Goal: Task Accomplishment & Management: Complete application form

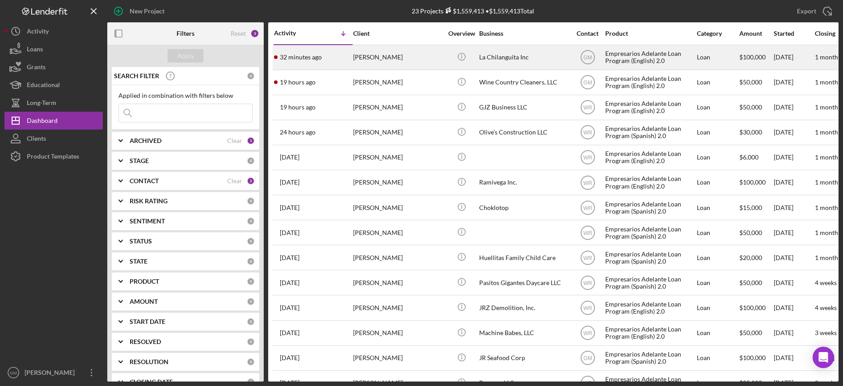
click at [402, 58] on div "[PERSON_NAME]" at bounding box center [397, 58] width 89 height 24
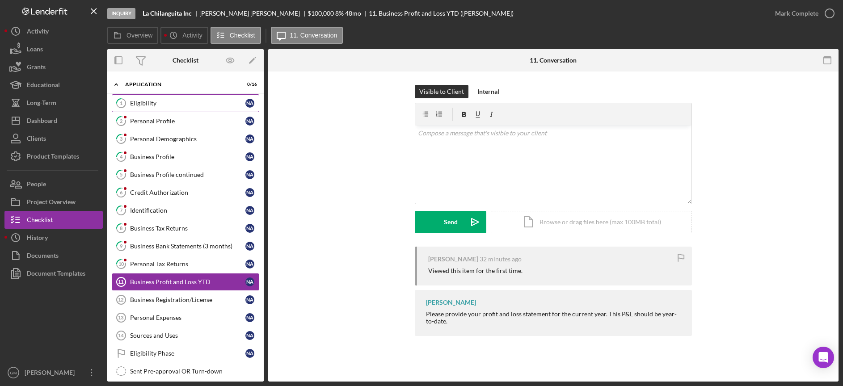
click at [210, 102] on div "Eligibility" at bounding box center [187, 103] width 115 height 7
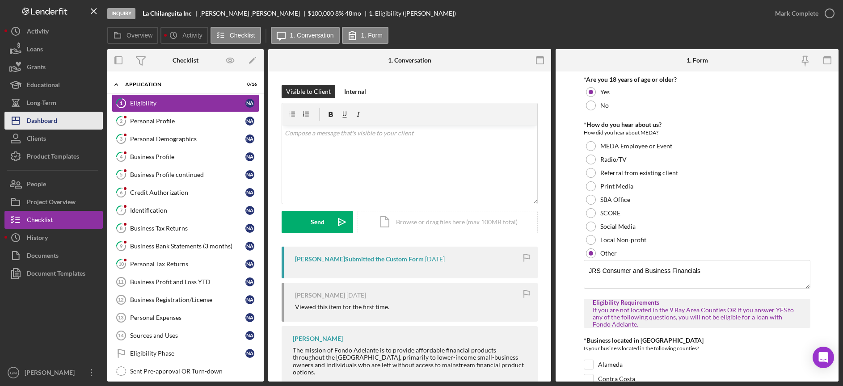
click at [46, 118] on div "Dashboard" at bounding box center [42, 122] width 30 height 20
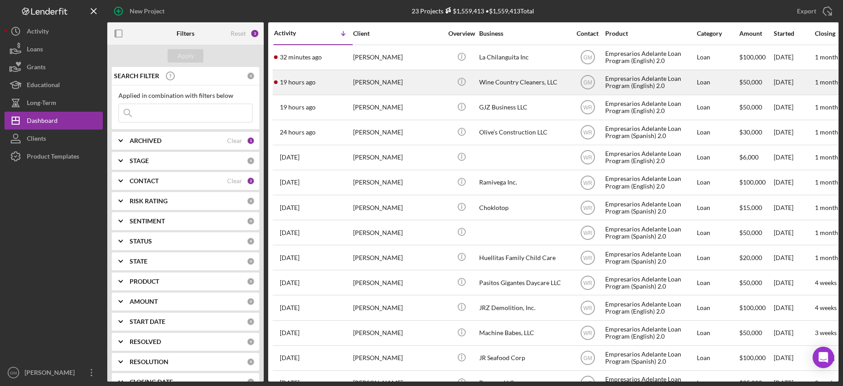
click at [418, 80] on div "Izac Norman" at bounding box center [397, 83] width 89 height 24
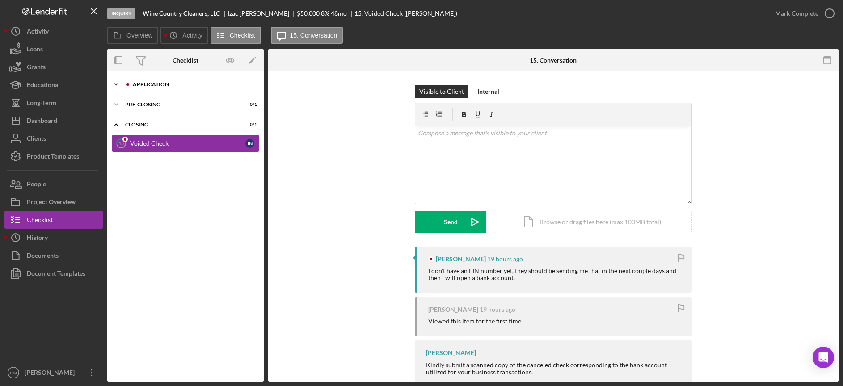
click at [169, 84] on div "Application" at bounding box center [193, 84] width 120 height 5
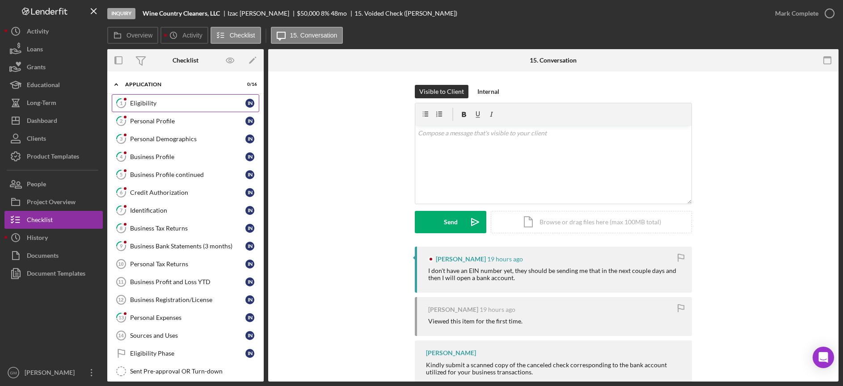
click at [169, 98] on link "1 Eligibility I N" at bounding box center [186, 103] width 148 height 18
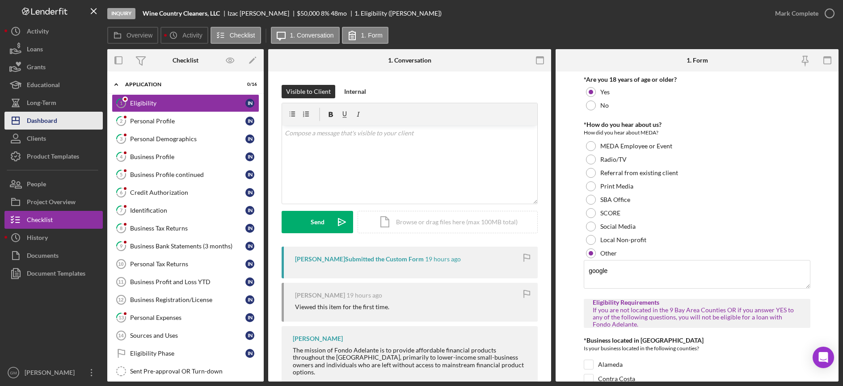
click at [57, 119] on div "Dashboard" at bounding box center [42, 122] width 30 height 20
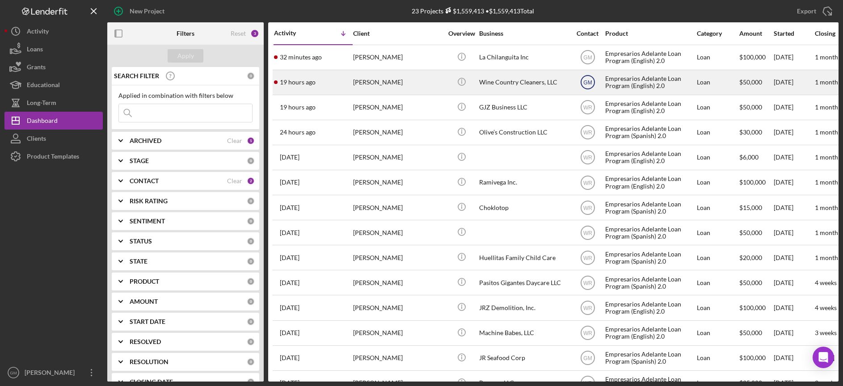
click at [593, 82] on icon "GM" at bounding box center [588, 82] width 22 height 22
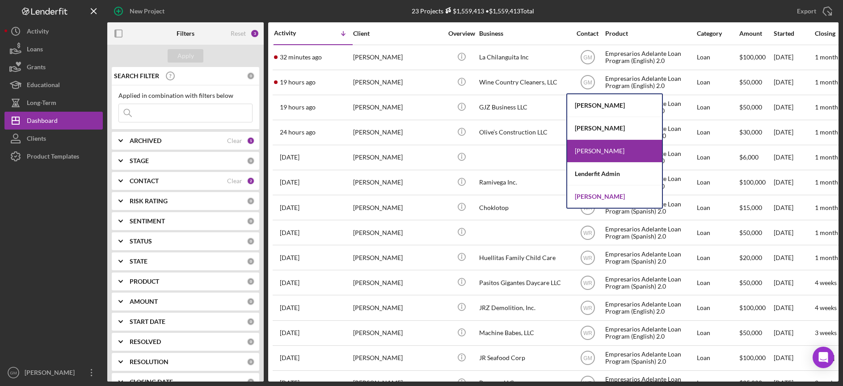
click at [608, 195] on div "Willan Rivera" at bounding box center [614, 197] width 95 height 22
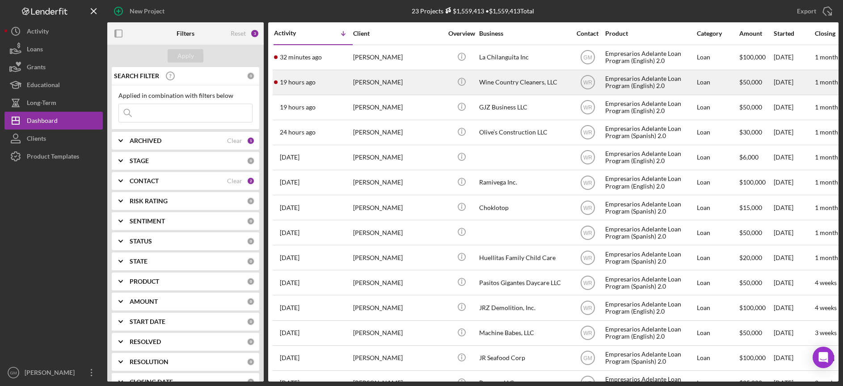
click at [419, 85] on div "Izac Norman" at bounding box center [397, 83] width 89 height 24
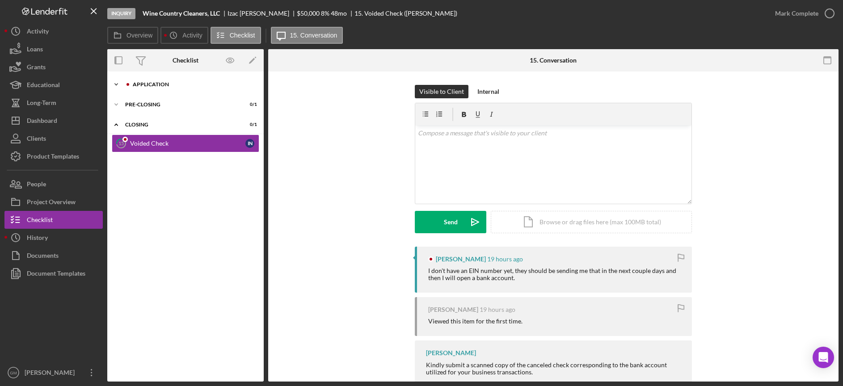
click at [160, 84] on div "Application" at bounding box center [193, 84] width 120 height 5
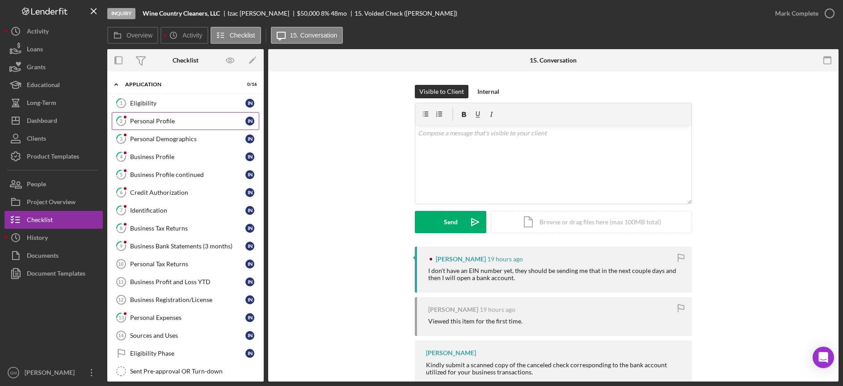
click at [162, 119] on div "Personal Profile" at bounding box center [187, 121] width 115 height 7
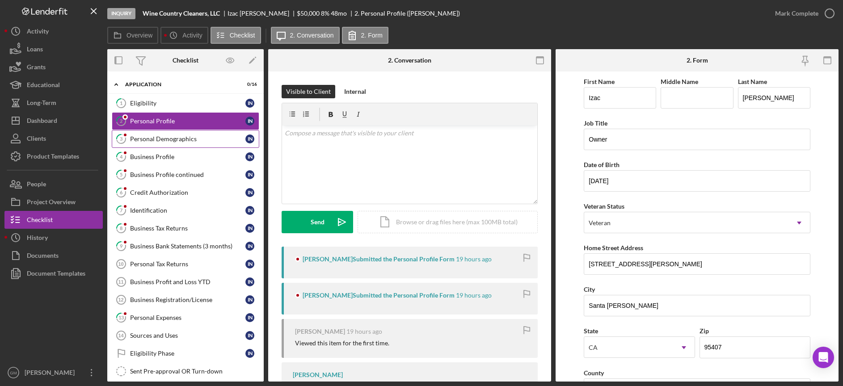
click at [188, 139] on div "Personal Demographics" at bounding box center [187, 138] width 115 height 7
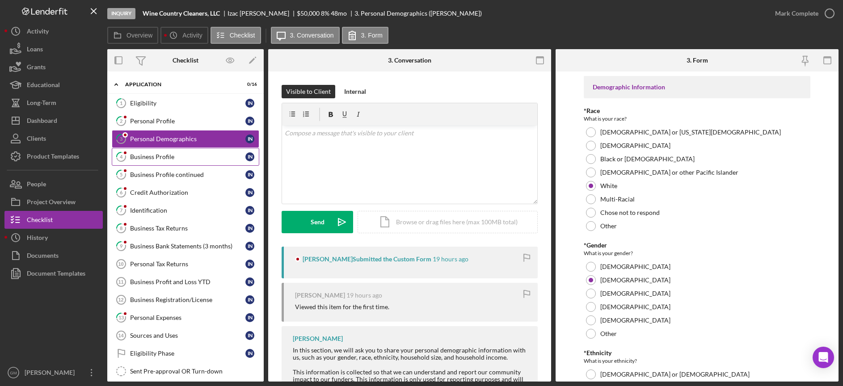
click at [178, 156] on div "Business Profile" at bounding box center [187, 156] width 115 height 7
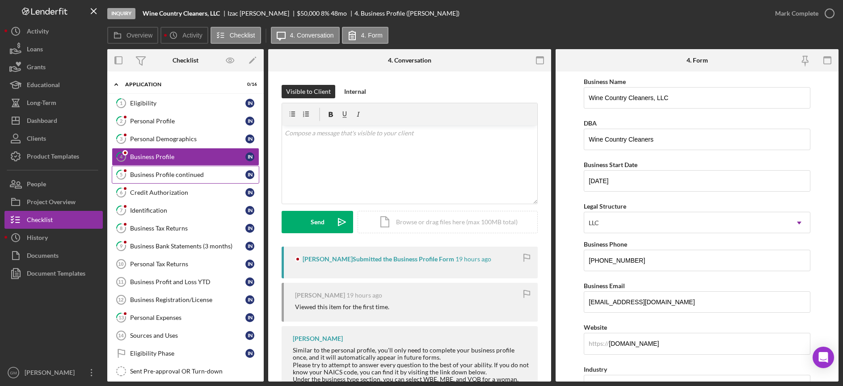
click at [174, 178] on div "Business Profile continued" at bounding box center [187, 174] width 115 height 7
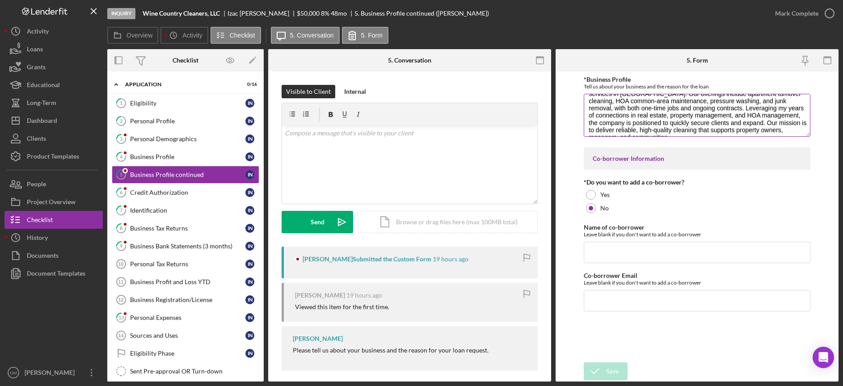
scroll to position [29, 0]
drag, startPoint x: 657, startPoint y: 118, endPoint x: 698, endPoint y: 138, distance: 45.4
click at [698, 138] on div "*Business Profile Tell us about your business and the reason for the loan Wine …" at bounding box center [697, 107] width 226 height 63
click at [173, 194] on div "Credit Authorization" at bounding box center [187, 192] width 115 height 7
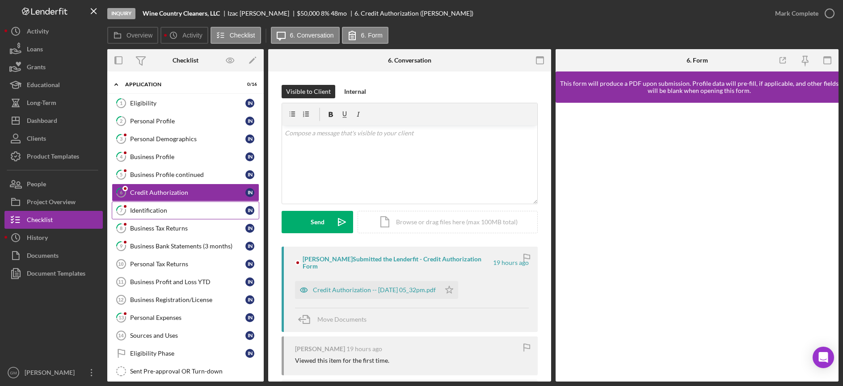
click at [166, 211] on div "Identification" at bounding box center [187, 210] width 115 height 7
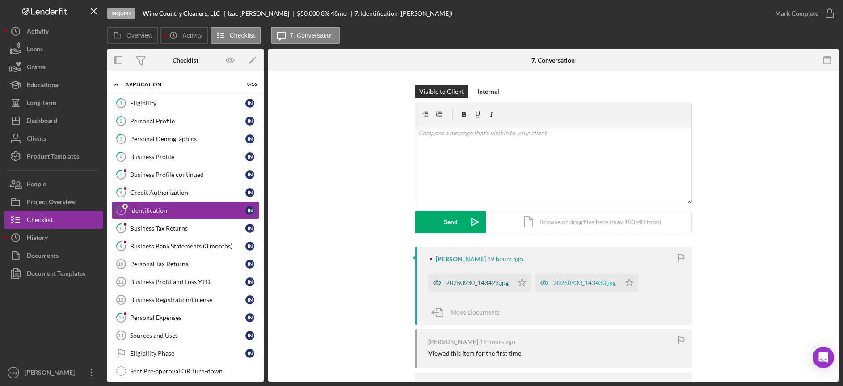
click at [474, 284] on div "20250930_143423.jpg" at bounding box center [477, 282] width 63 height 7
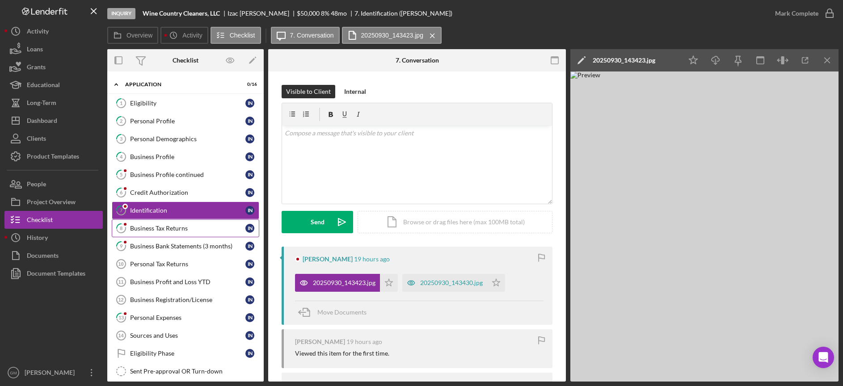
click at [192, 231] on div "Business Tax Returns" at bounding box center [187, 228] width 115 height 7
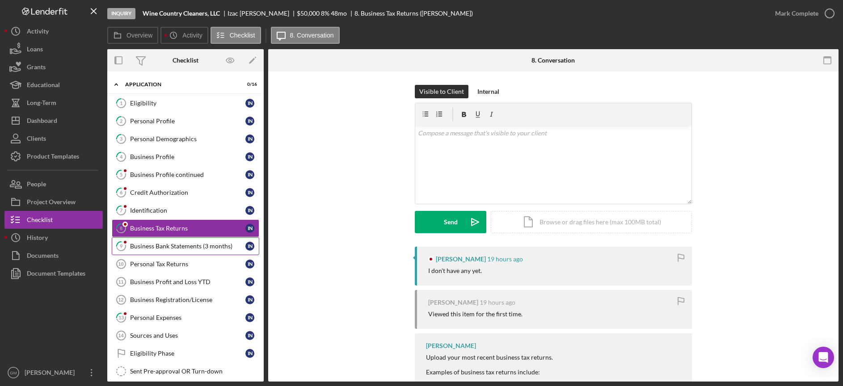
click at [196, 246] on div "Business Bank Statements (3 months)" at bounding box center [187, 246] width 115 height 7
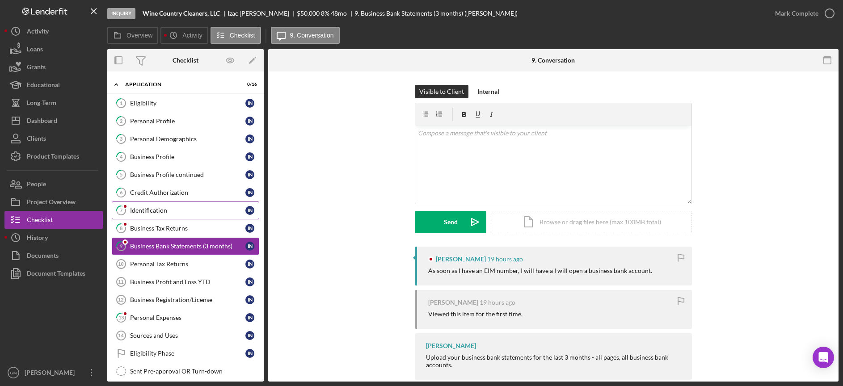
click at [163, 212] on div "Identification" at bounding box center [187, 210] width 115 height 7
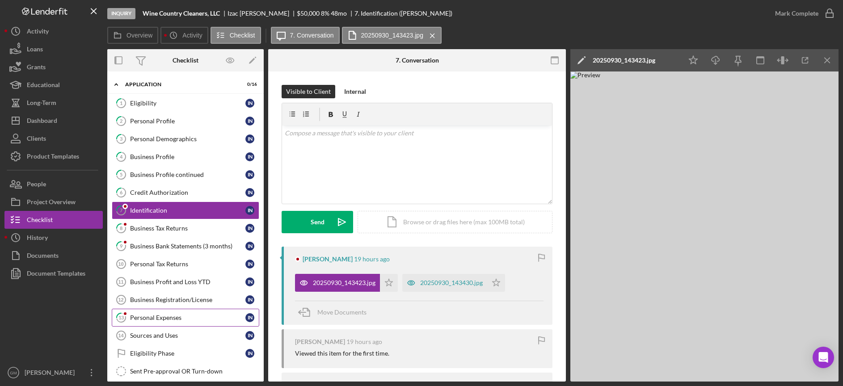
click at [168, 319] on div "Personal Expenses" at bounding box center [187, 317] width 115 height 7
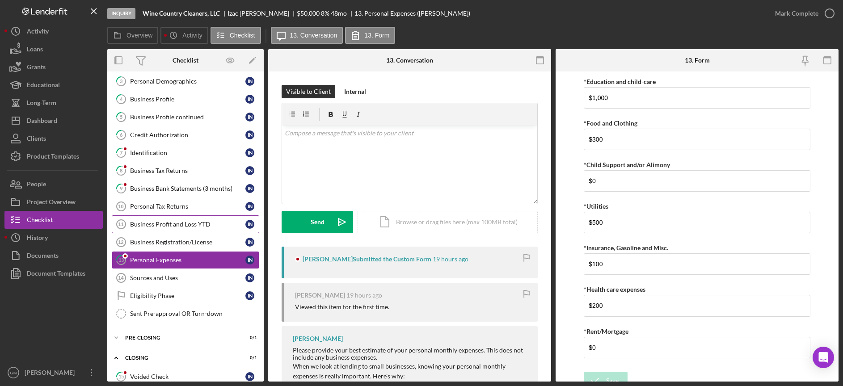
scroll to position [71, 0]
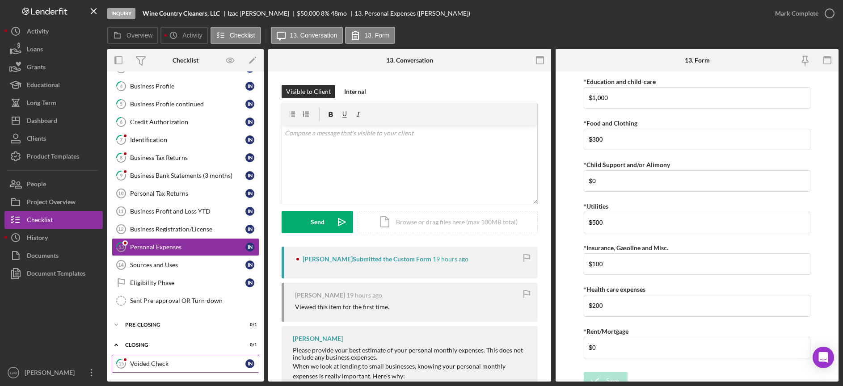
click at [185, 363] on div "Voided Check" at bounding box center [187, 363] width 115 height 7
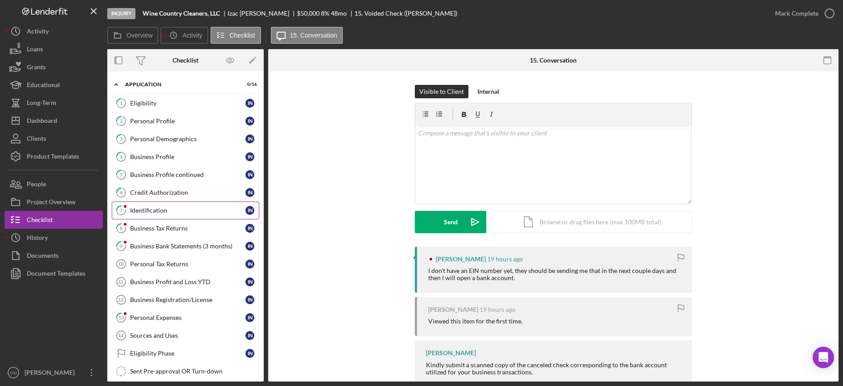
click at [159, 210] on div "Identification" at bounding box center [187, 210] width 115 height 7
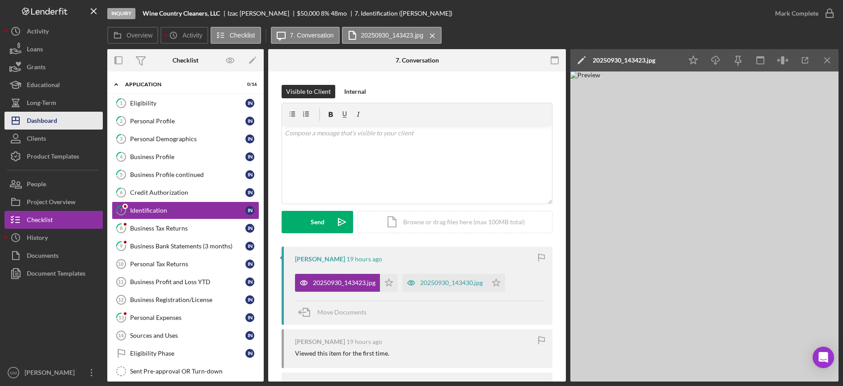
click at [49, 118] on div "Dashboard" at bounding box center [42, 122] width 30 height 20
